Goal: Task Accomplishment & Management: Use online tool/utility

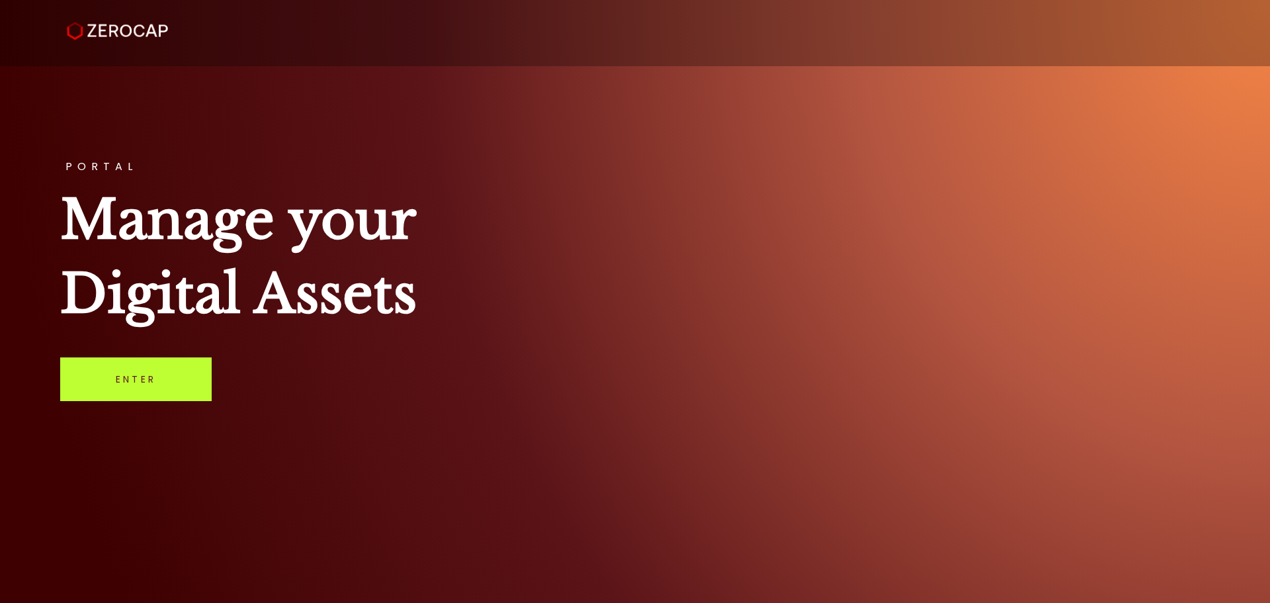
click at [163, 367] on link "Enter" at bounding box center [135, 379] width 151 height 44
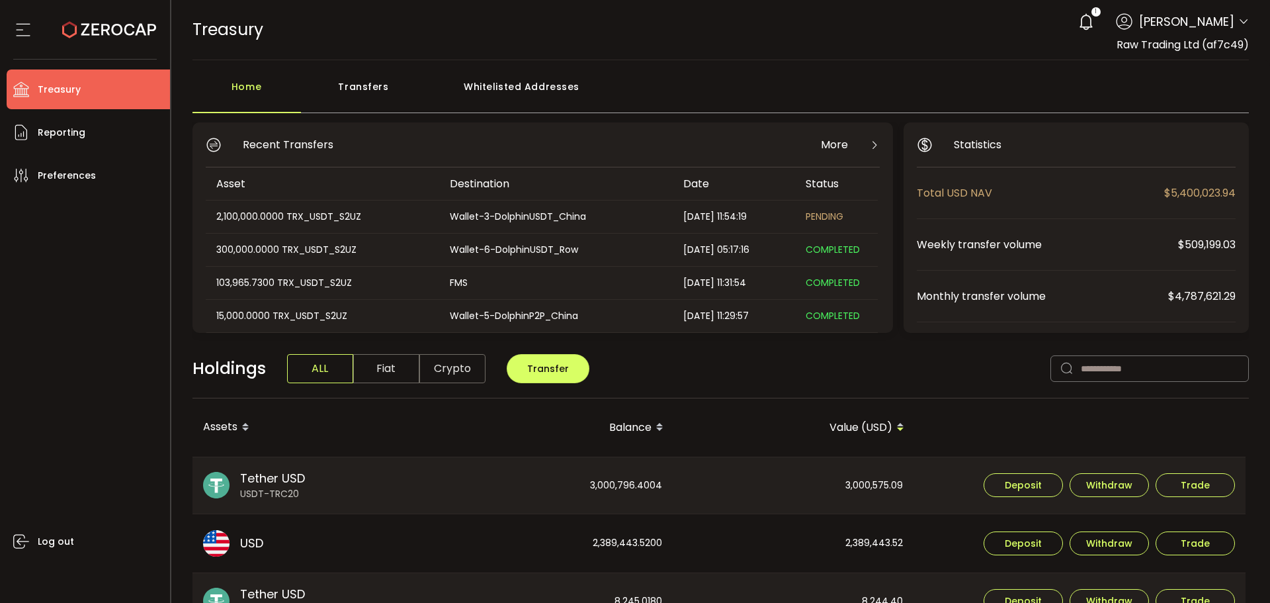
click at [365, 83] on div "Transfers" at bounding box center [364, 93] width 126 height 40
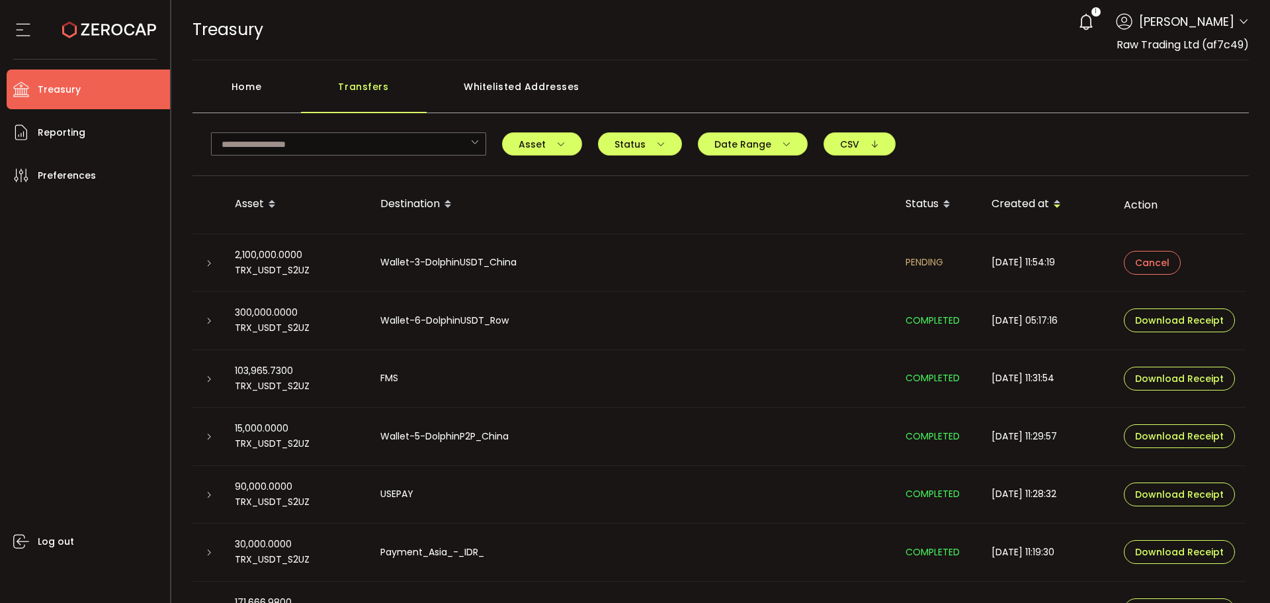
click at [211, 259] on icon at bounding box center [209, 263] width 8 height 8
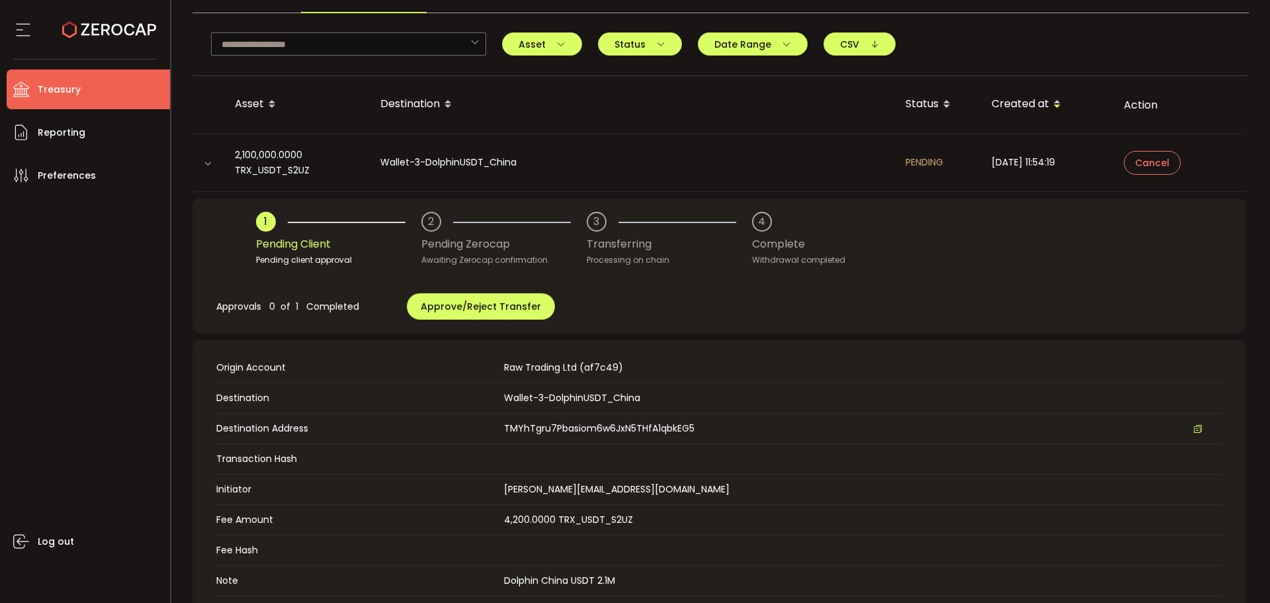
scroll to position [198, 0]
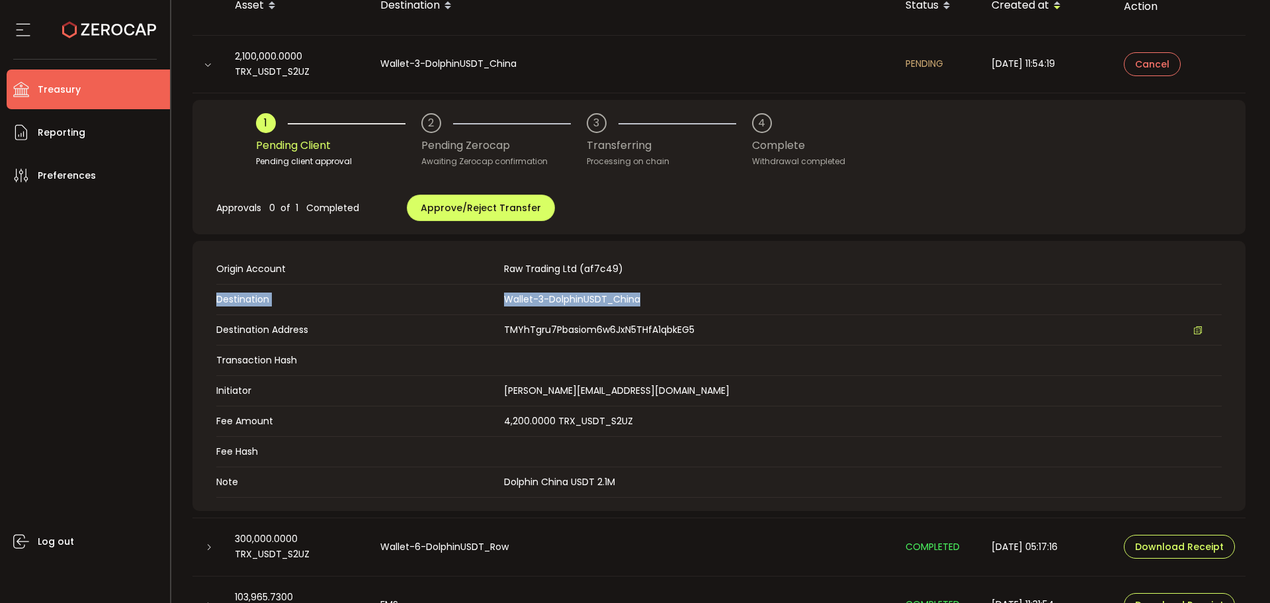
click at [714, 283] on table "Origin Account Raw Trading Ltd (af7c49) Destination Wallet-3-DolphinUSDT_China …" at bounding box center [719, 375] width 1006 height 243
click at [464, 210] on span "Approve/Reject Transfer" at bounding box center [481, 207] width 120 height 13
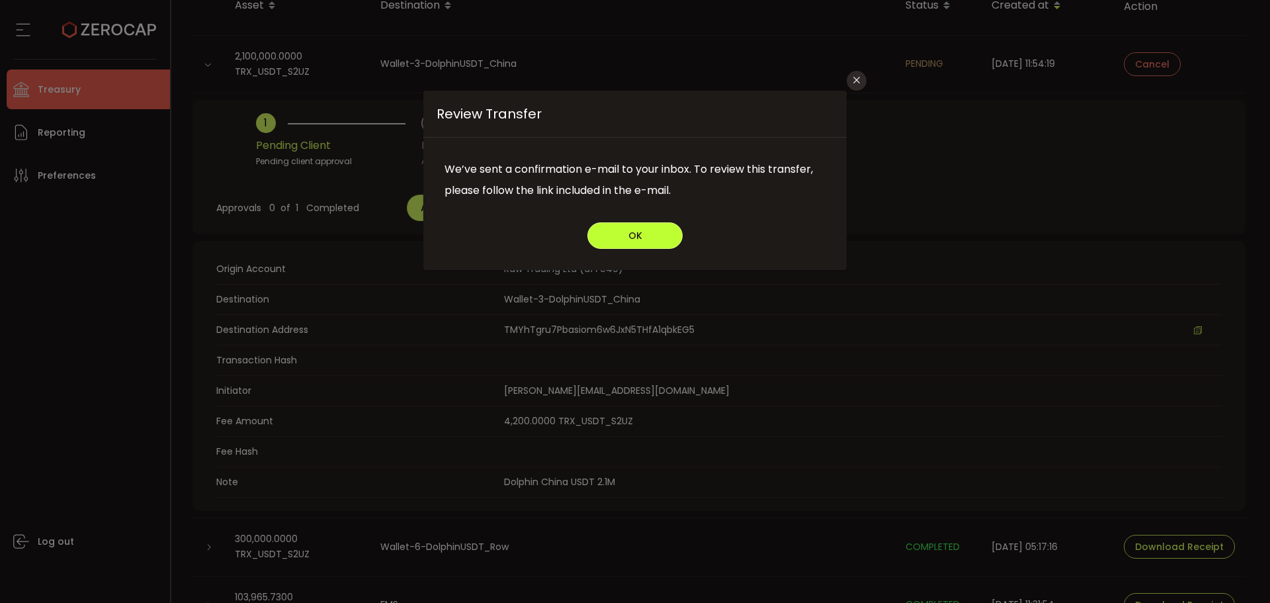
click at [647, 233] on button "OK" at bounding box center [634, 235] width 95 height 26
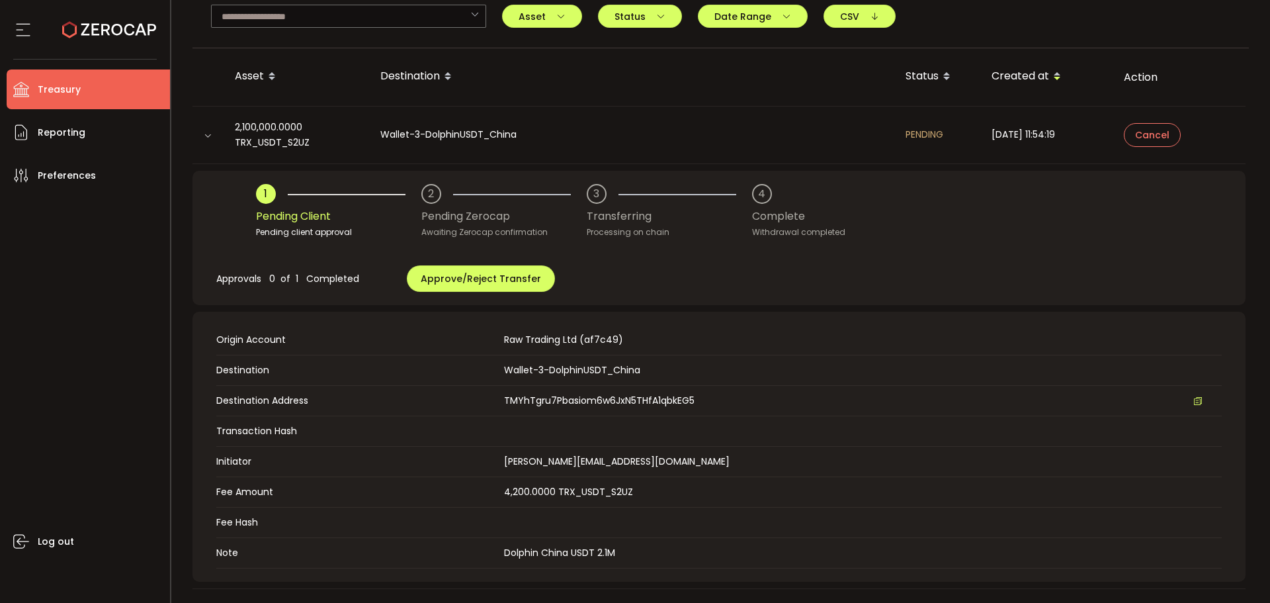
scroll to position [0, 0]
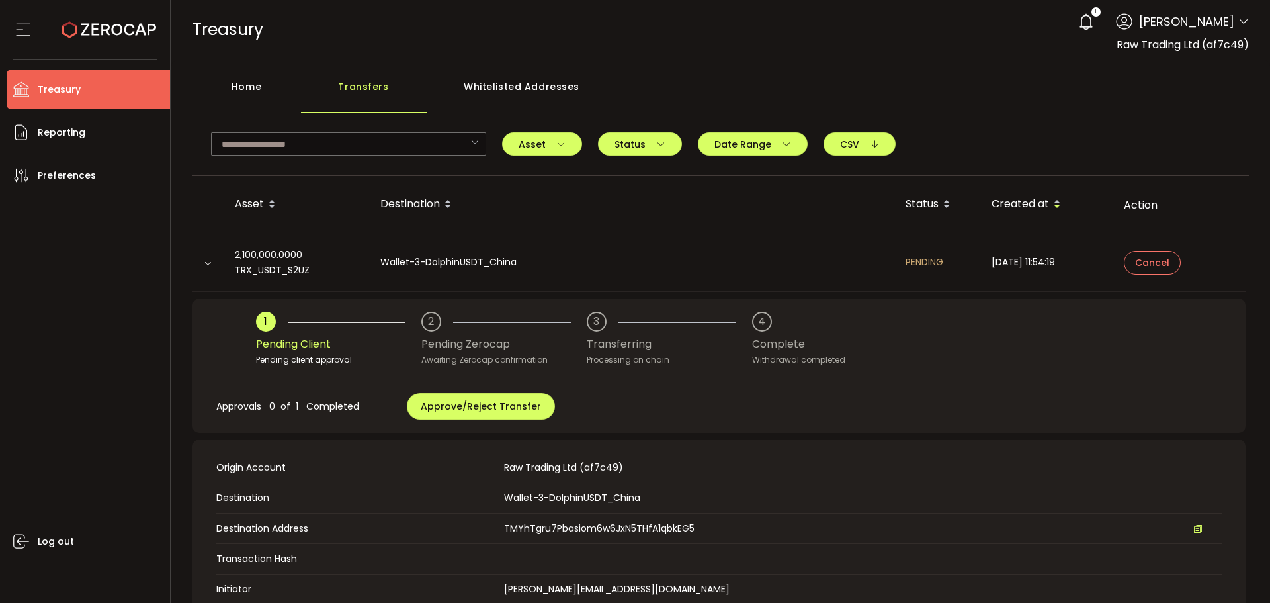
click at [234, 82] on div "Home" at bounding box center [247, 93] width 108 height 40
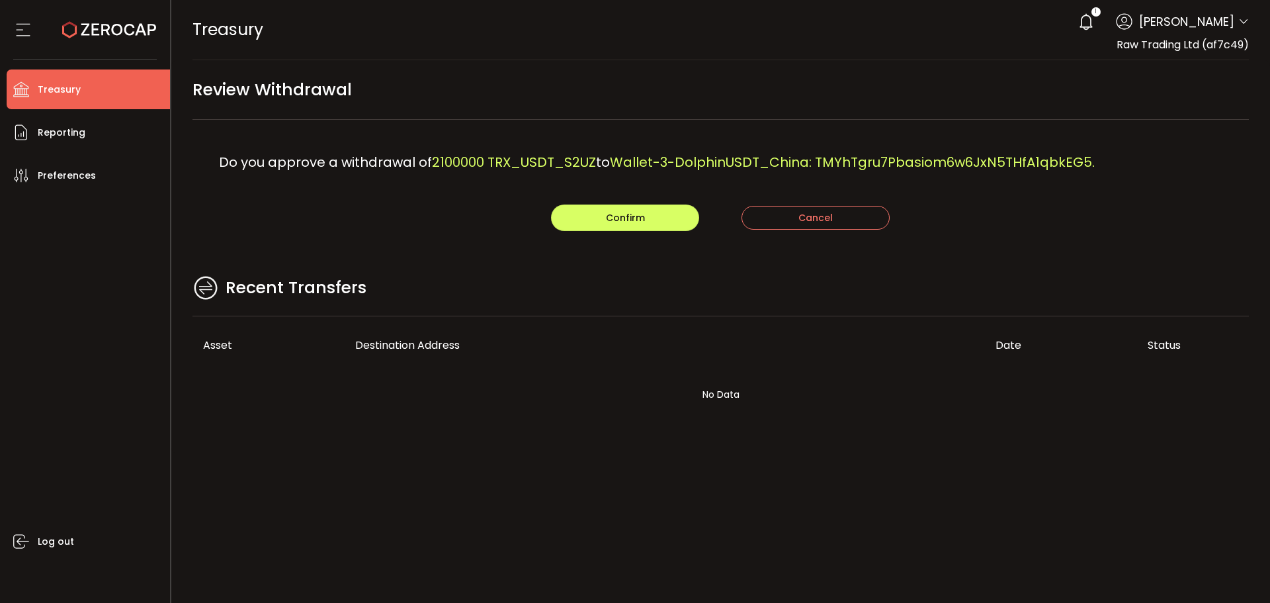
click at [581, 255] on main "Review Withdrawal Do you approve a withdrawal of 2100000 TRX_USDT_S2UZ to Walle…" at bounding box center [721, 256] width 1100 height 393
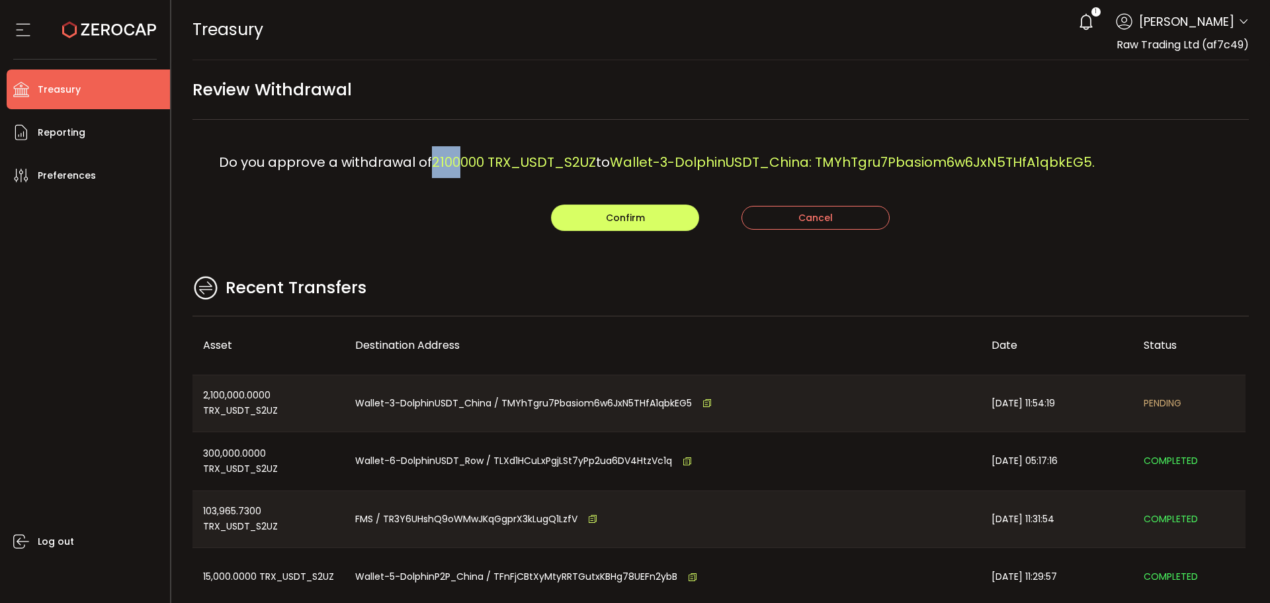
drag, startPoint x: 433, startPoint y: 163, endPoint x: 460, endPoint y: 165, distance: 27.9
click at [460, 165] on span "2100000 TRX_USDT_S2UZ" at bounding box center [514, 162] width 164 height 19
click at [596, 220] on button "Confirm" at bounding box center [625, 217] width 148 height 26
